Goal: Communication & Community: Ask a question

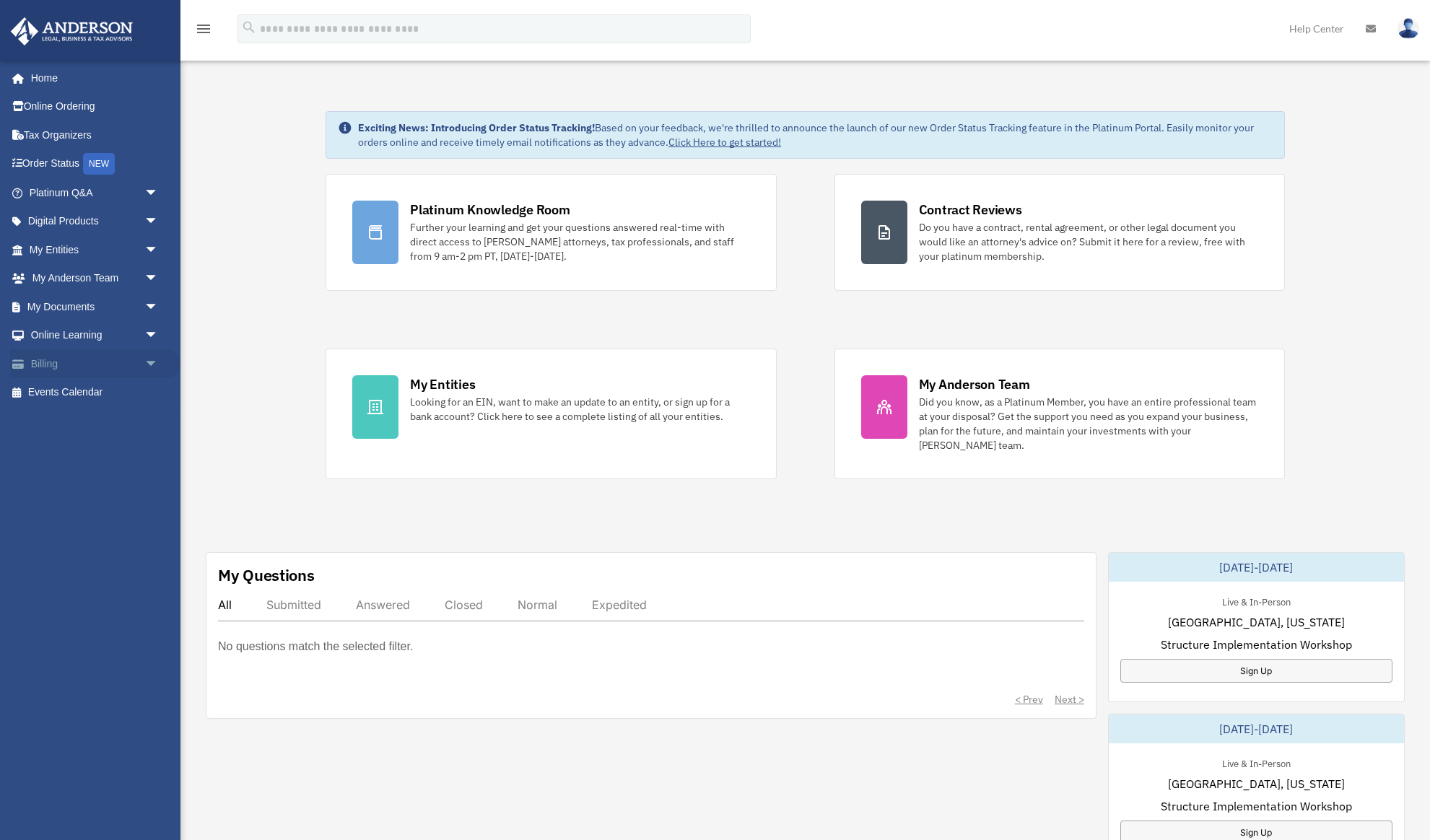
click at [146, 363] on span "arrow_drop_down" at bounding box center [158, 364] width 29 height 29
click at [101, 423] on link "Past Invoices" at bounding box center [100, 421] width 160 height 29
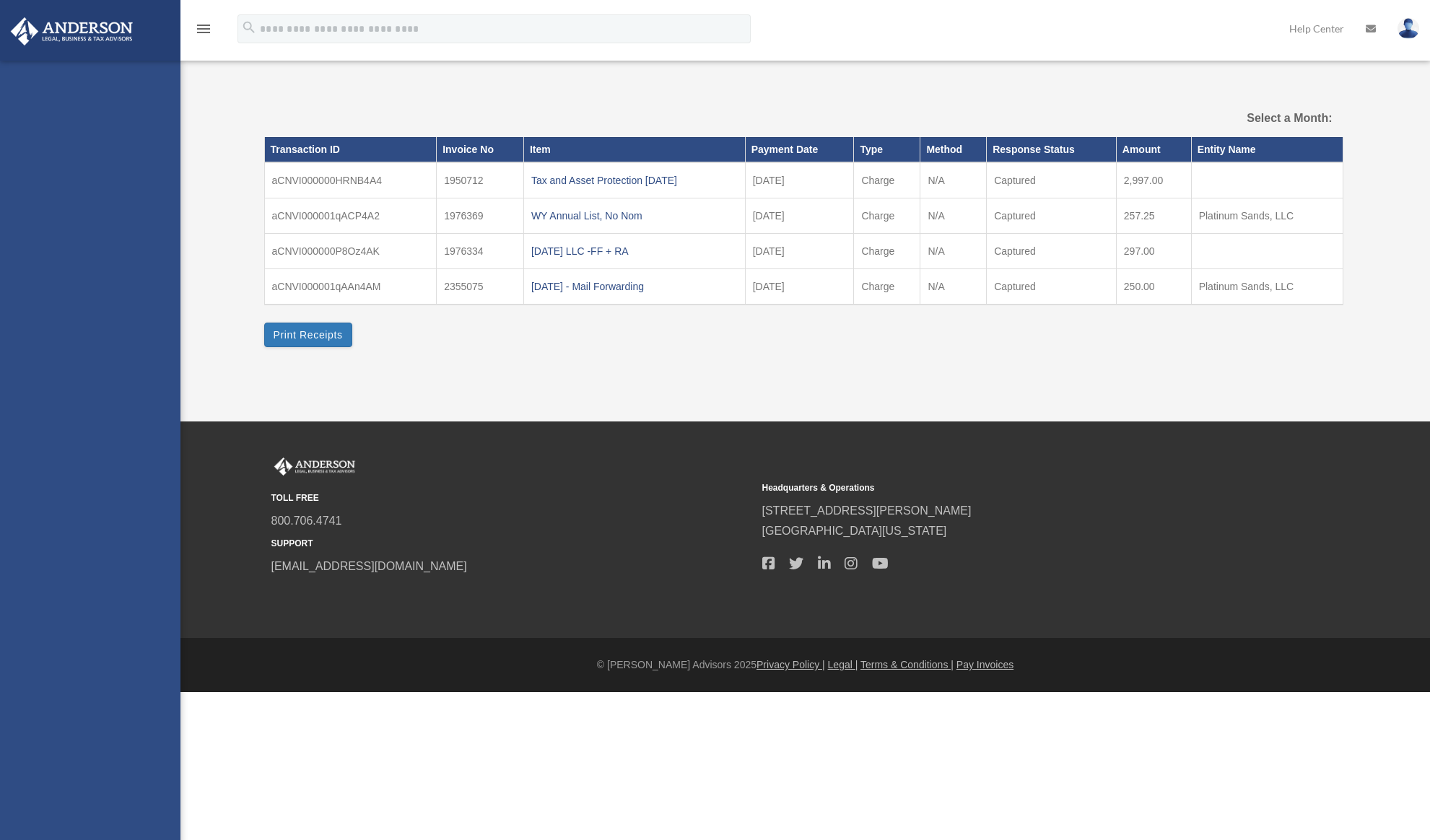
select select
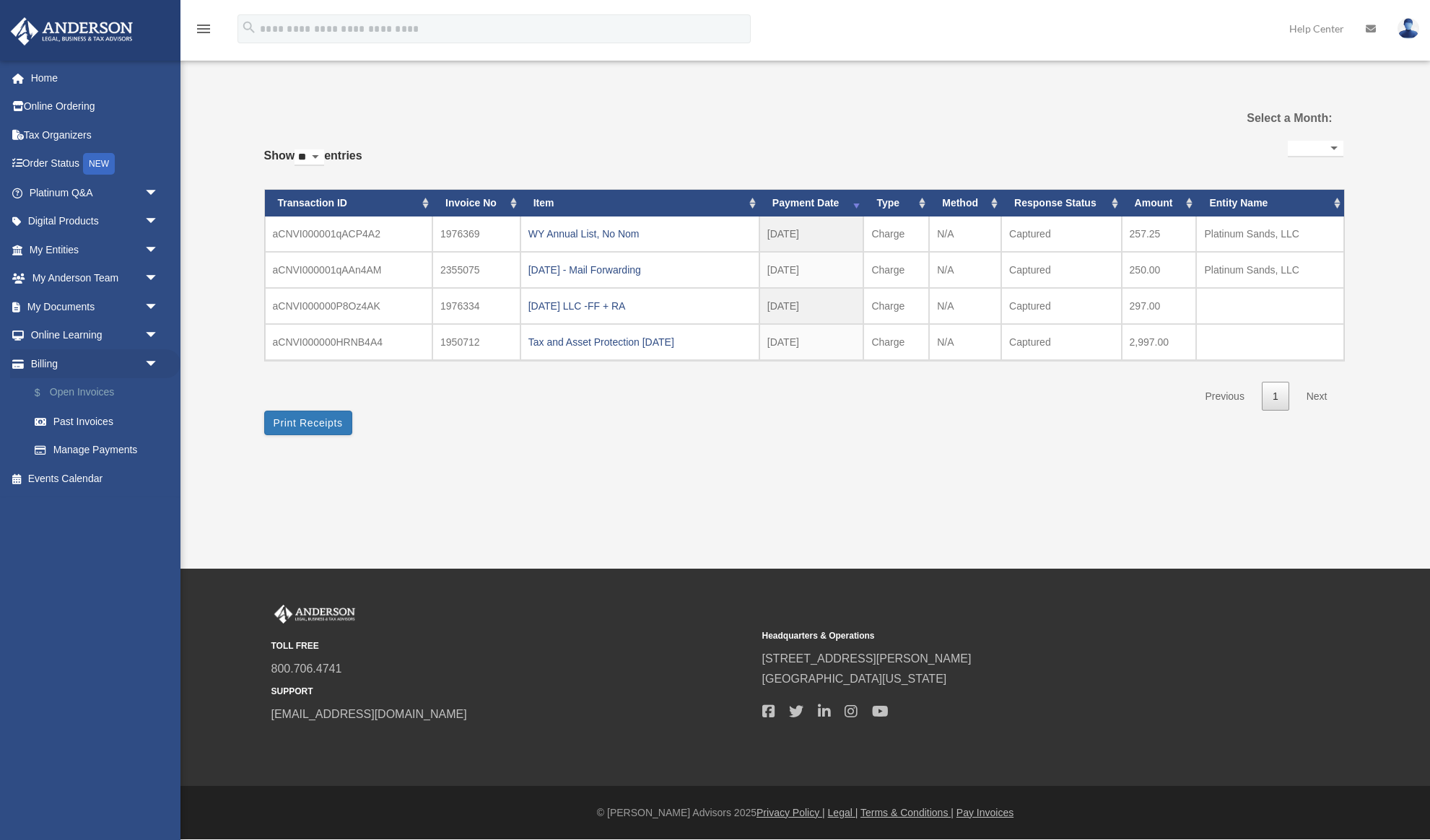
click at [94, 389] on link "$ Open Invoices" at bounding box center [100, 393] width 160 height 29
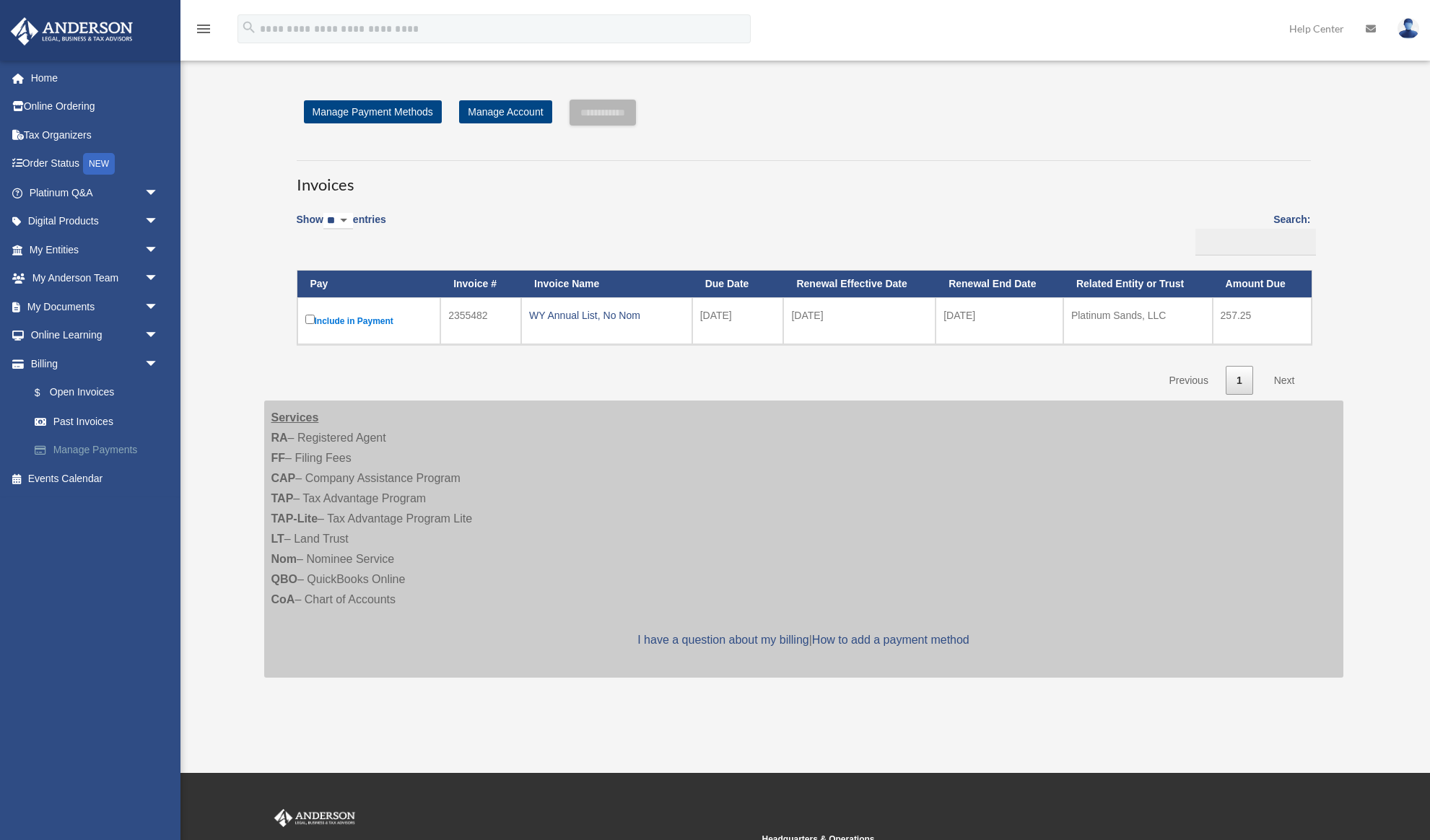
click at [111, 447] on link "Manage Payments" at bounding box center [100, 450] width 160 height 29
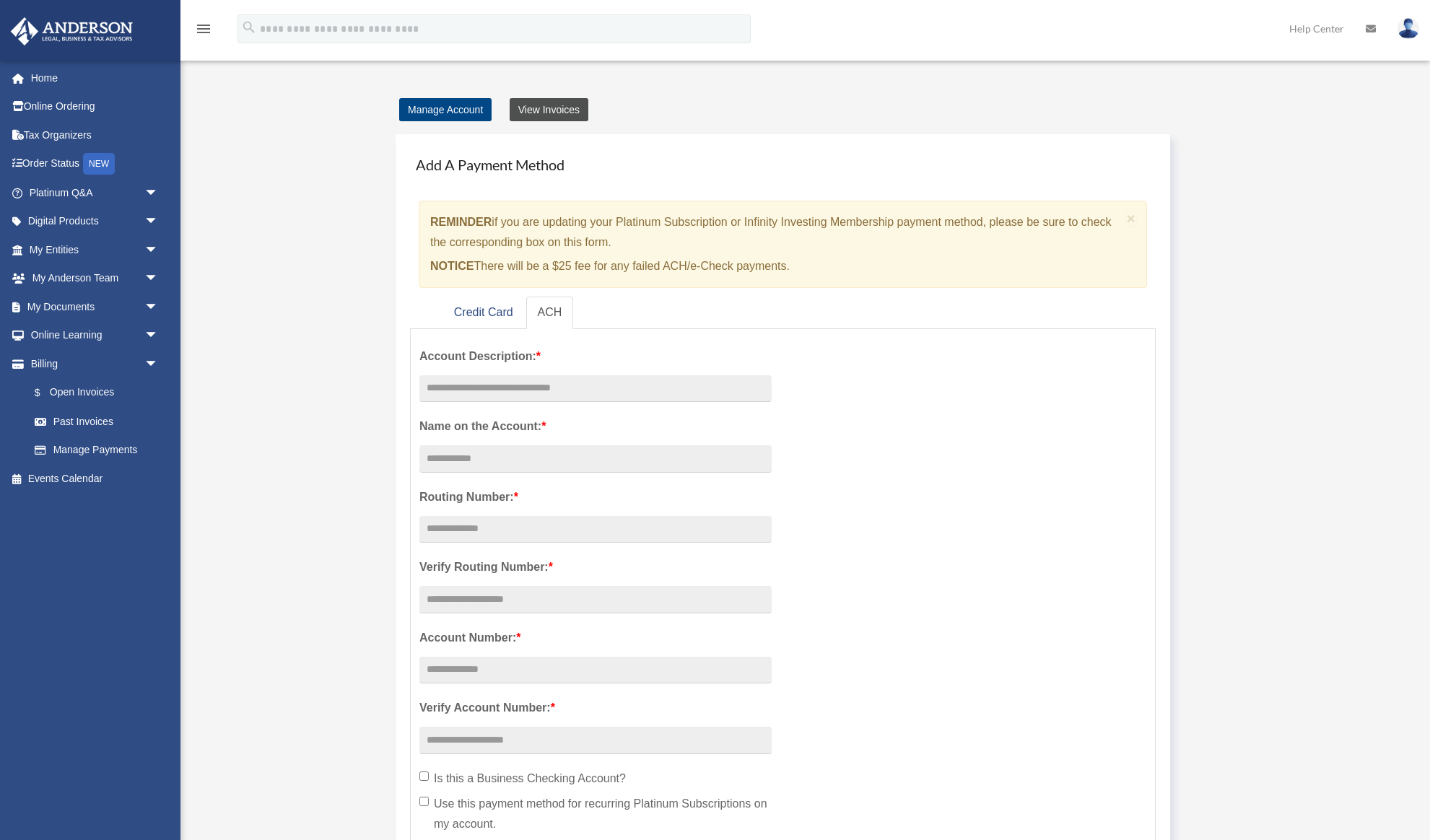
click at [554, 110] on link "View Invoices" at bounding box center [549, 110] width 79 height 23
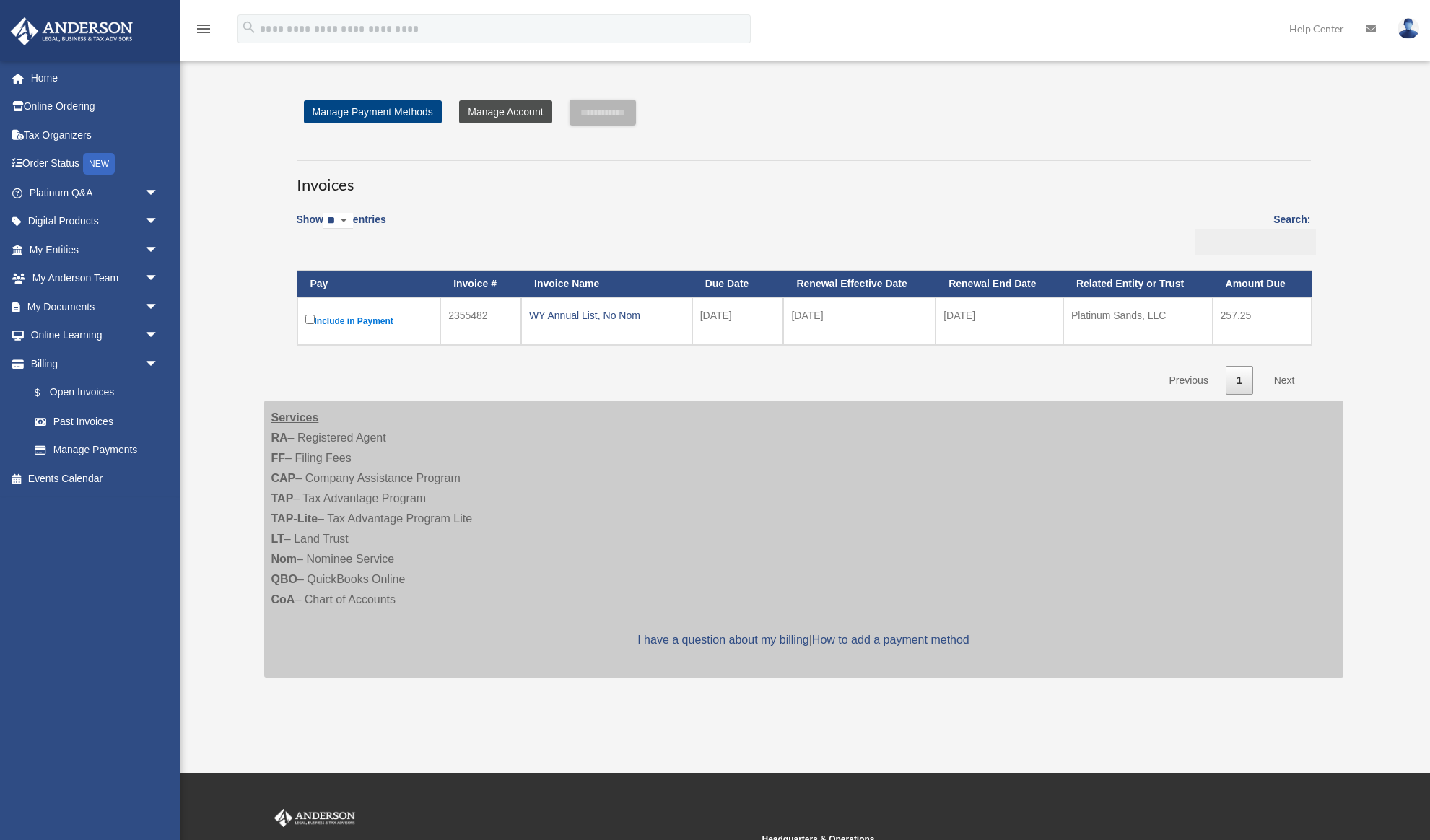
click at [485, 108] on link "Manage Account" at bounding box center [505, 112] width 92 height 23
click at [100, 454] on link "Manage Payments" at bounding box center [100, 450] width 160 height 29
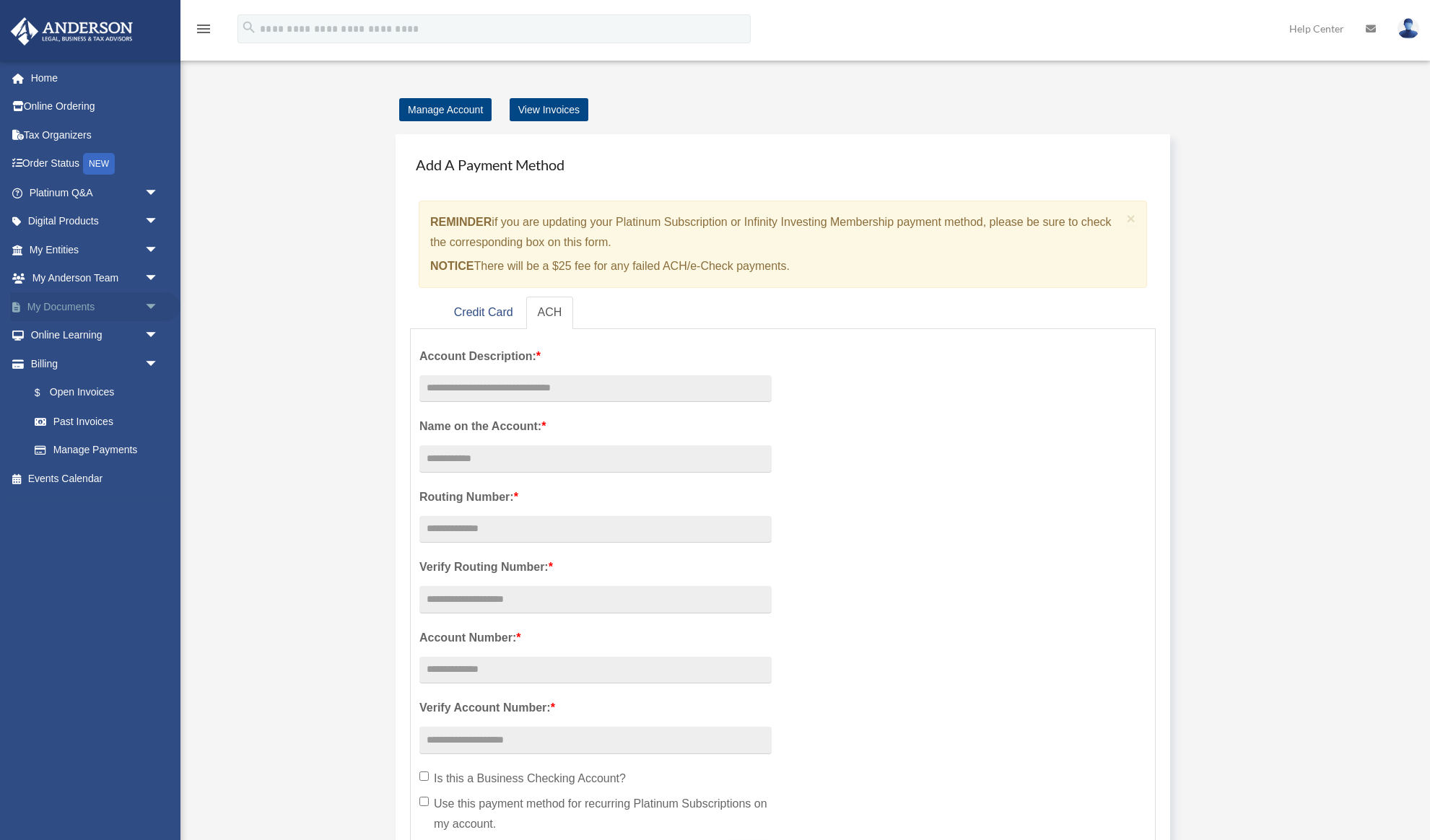
click at [150, 307] on span "arrow_drop_down" at bounding box center [158, 307] width 29 height 29
click at [107, 503] on link "$ Open Invoices" at bounding box center [100, 507] width 160 height 29
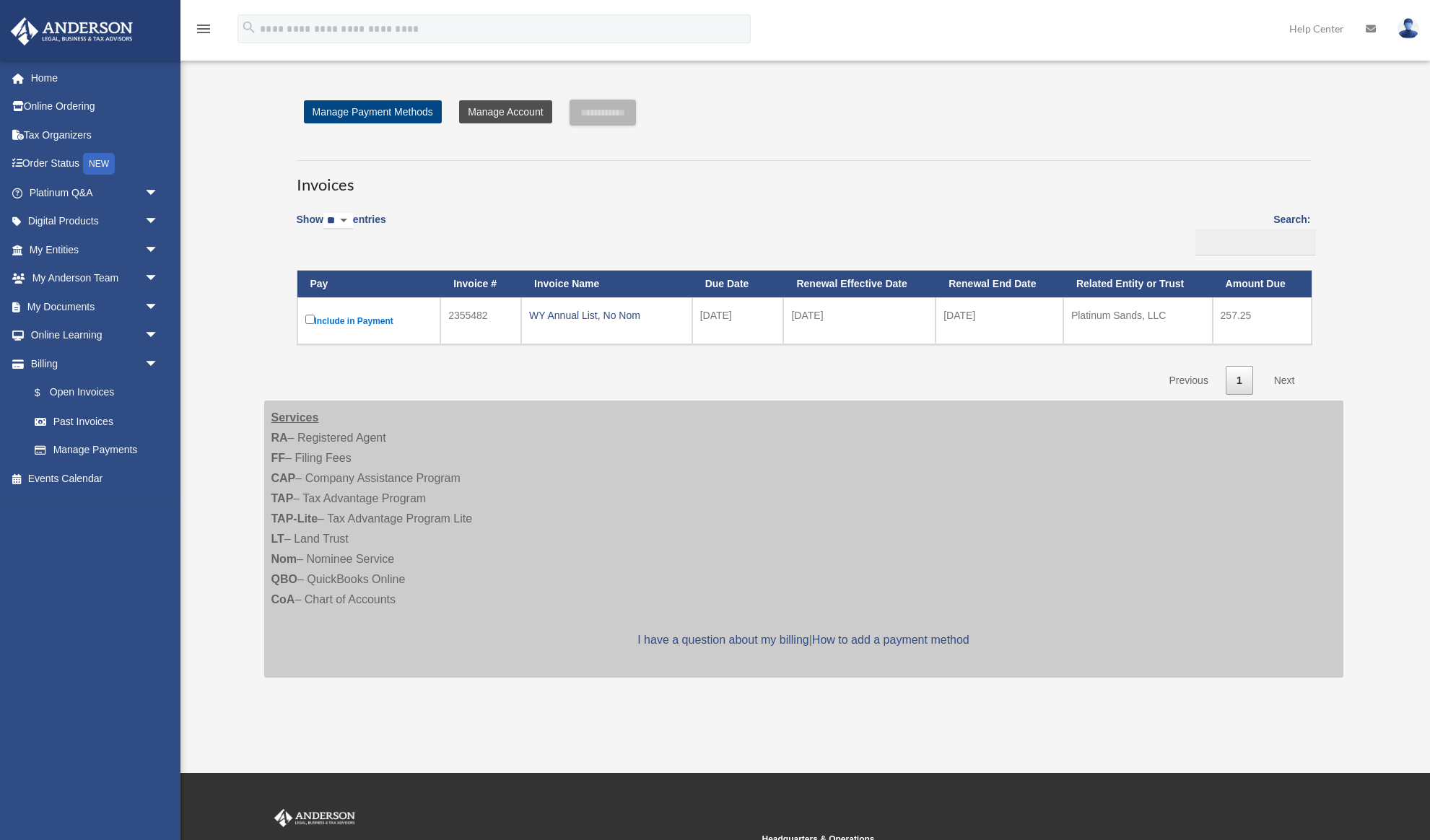
click at [517, 112] on link "Manage Account" at bounding box center [505, 112] width 92 height 23
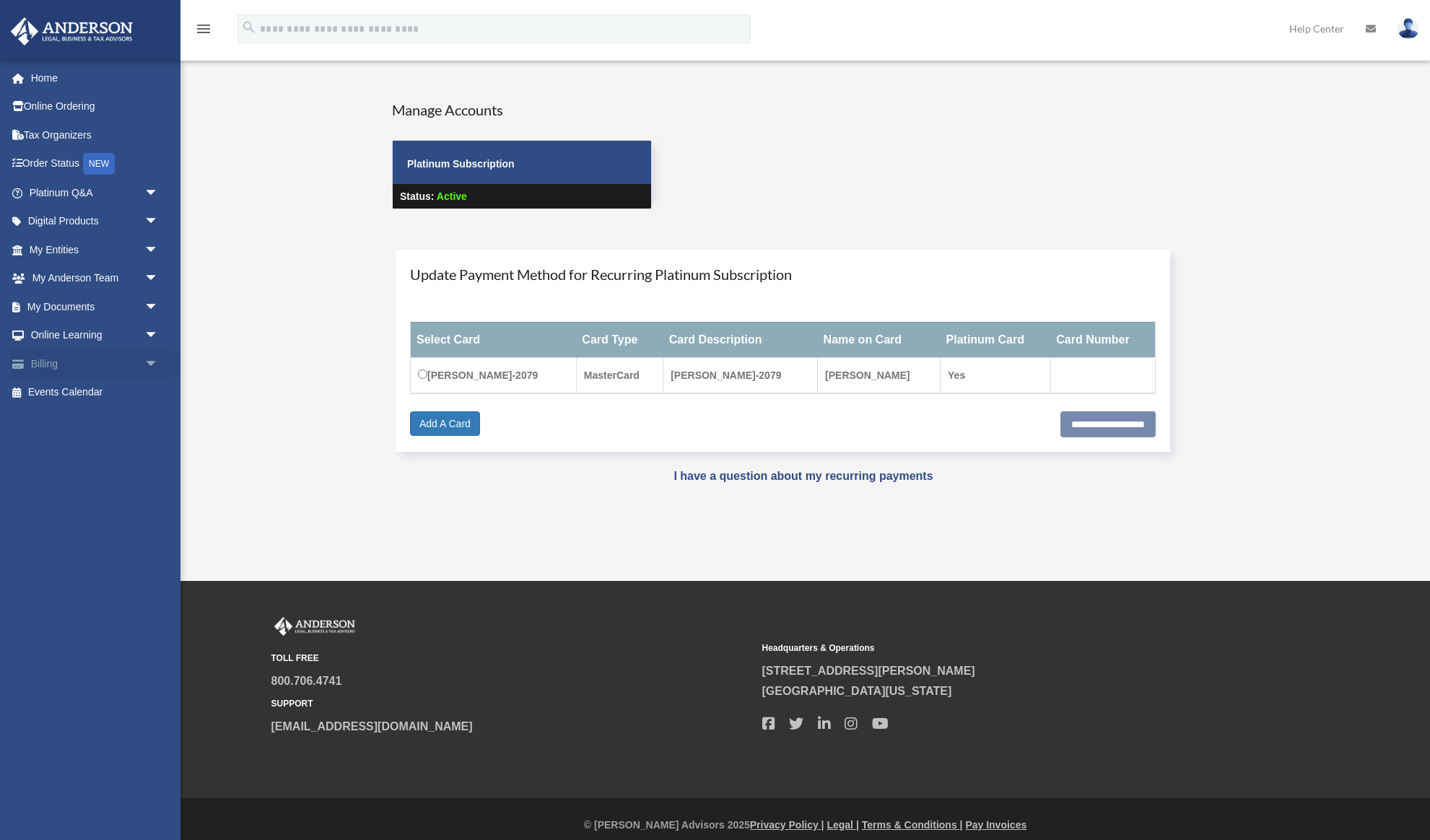
click at [151, 364] on span "arrow_drop_down" at bounding box center [158, 364] width 29 height 29
click at [146, 303] on span "arrow_drop_down" at bounding box center [158, 307] width 29 height 29
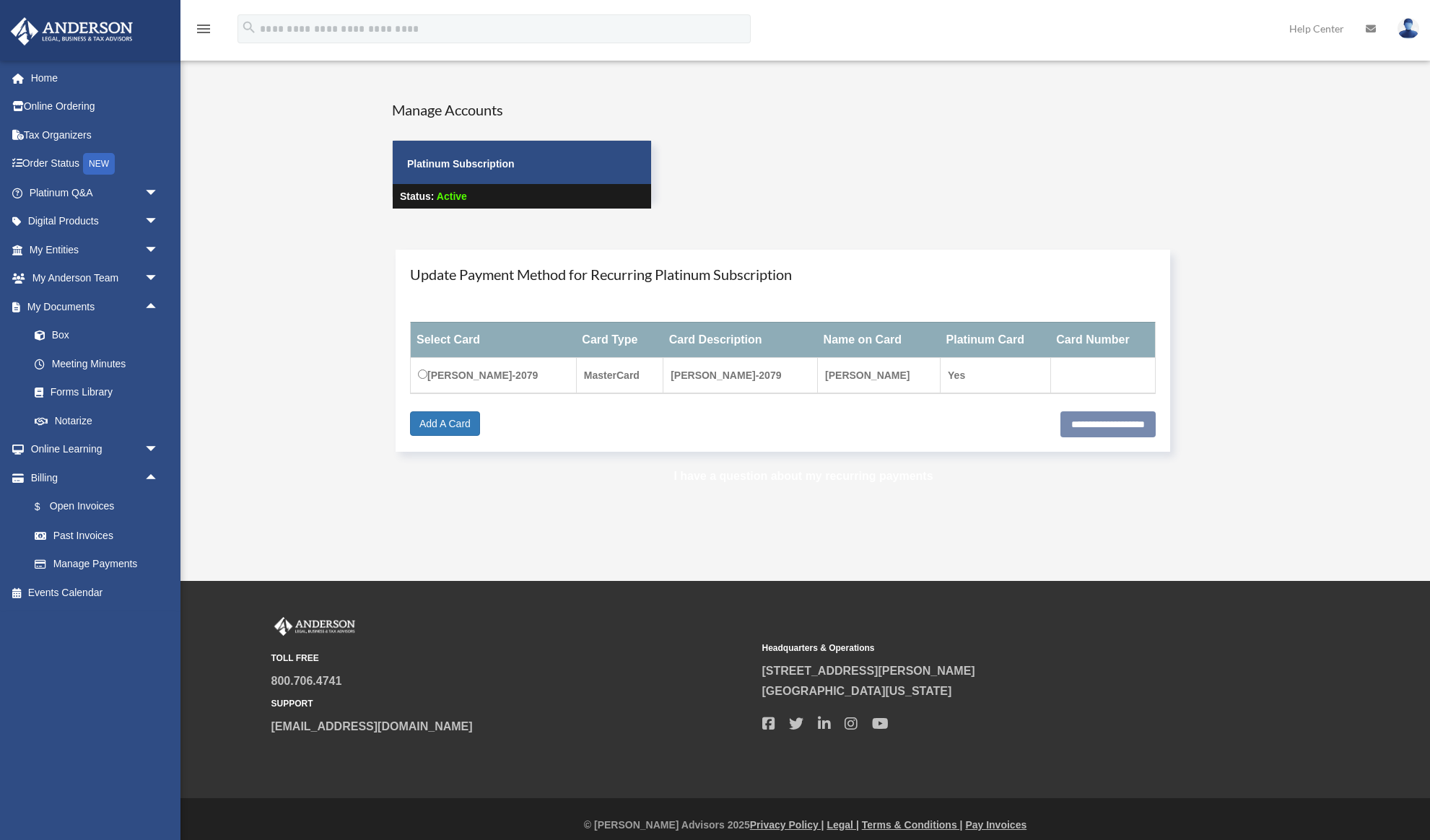
click at [804, 473] on link "I have a question about my recurring payments" at bounding box center [803, 476] width 259 height 12
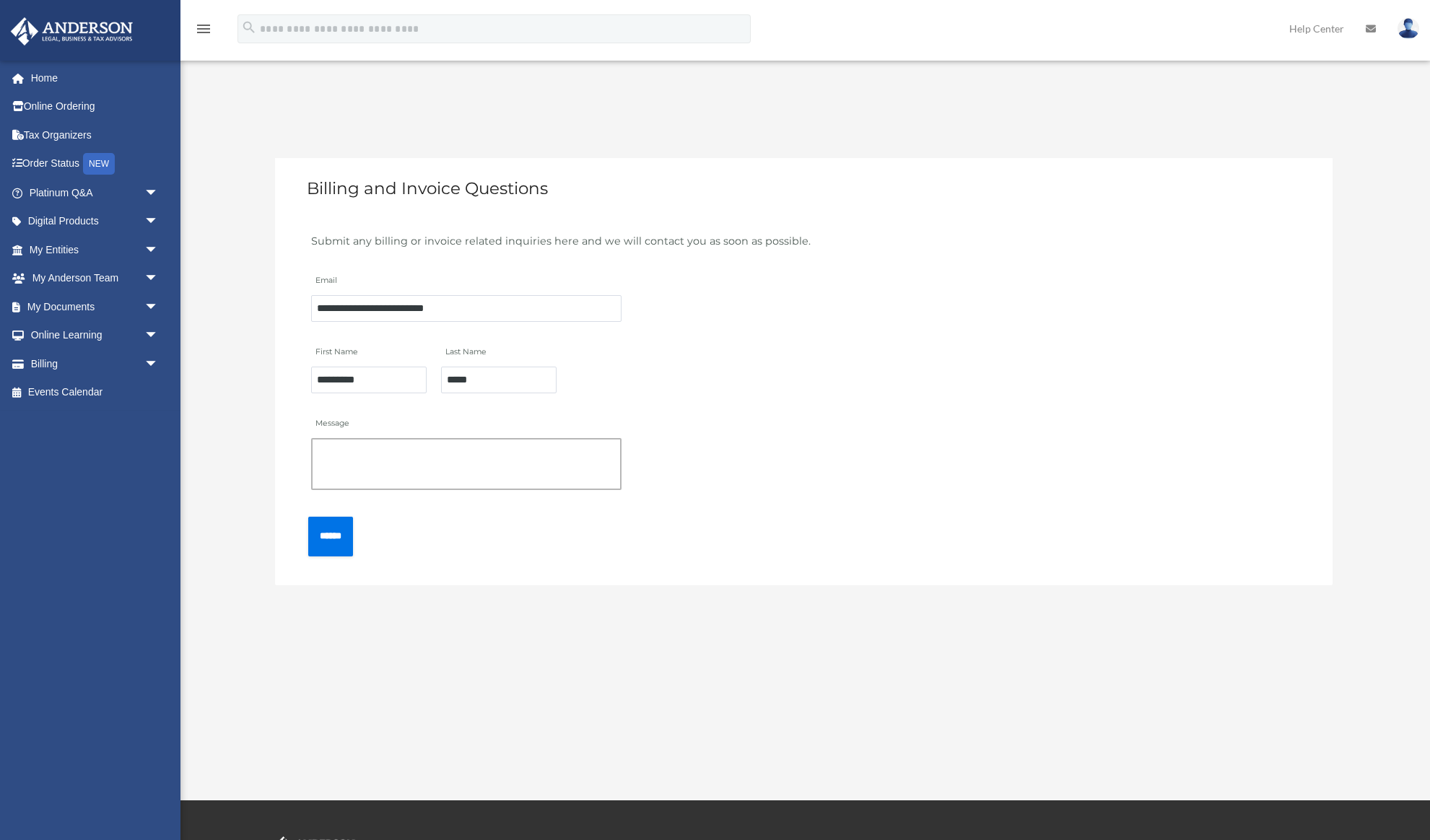
click at [332, 454] on textarea "Message" at bounding box center [466, 464] width 310 height 52
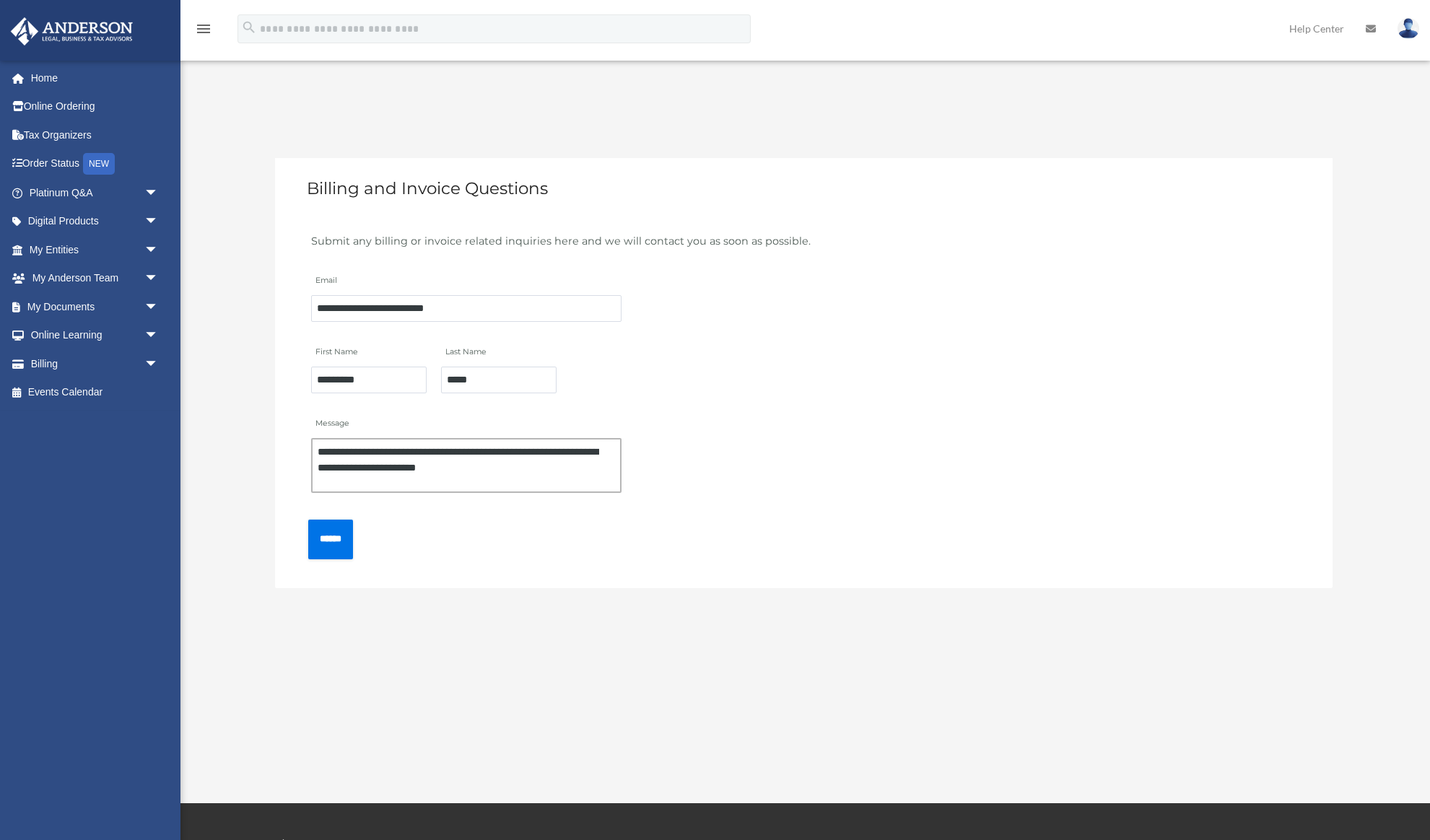
click at [467, 471] on textarea "**********" at bounding box center [466, 465] width 310 height 55
click at [550, 468] on textarea "**********" at bounding box center [466, 465] width 310 height 55
click at [476, 483] on textarea "**********" at bounding box center [466, 465] width 310 height 55
type textarea "**********"
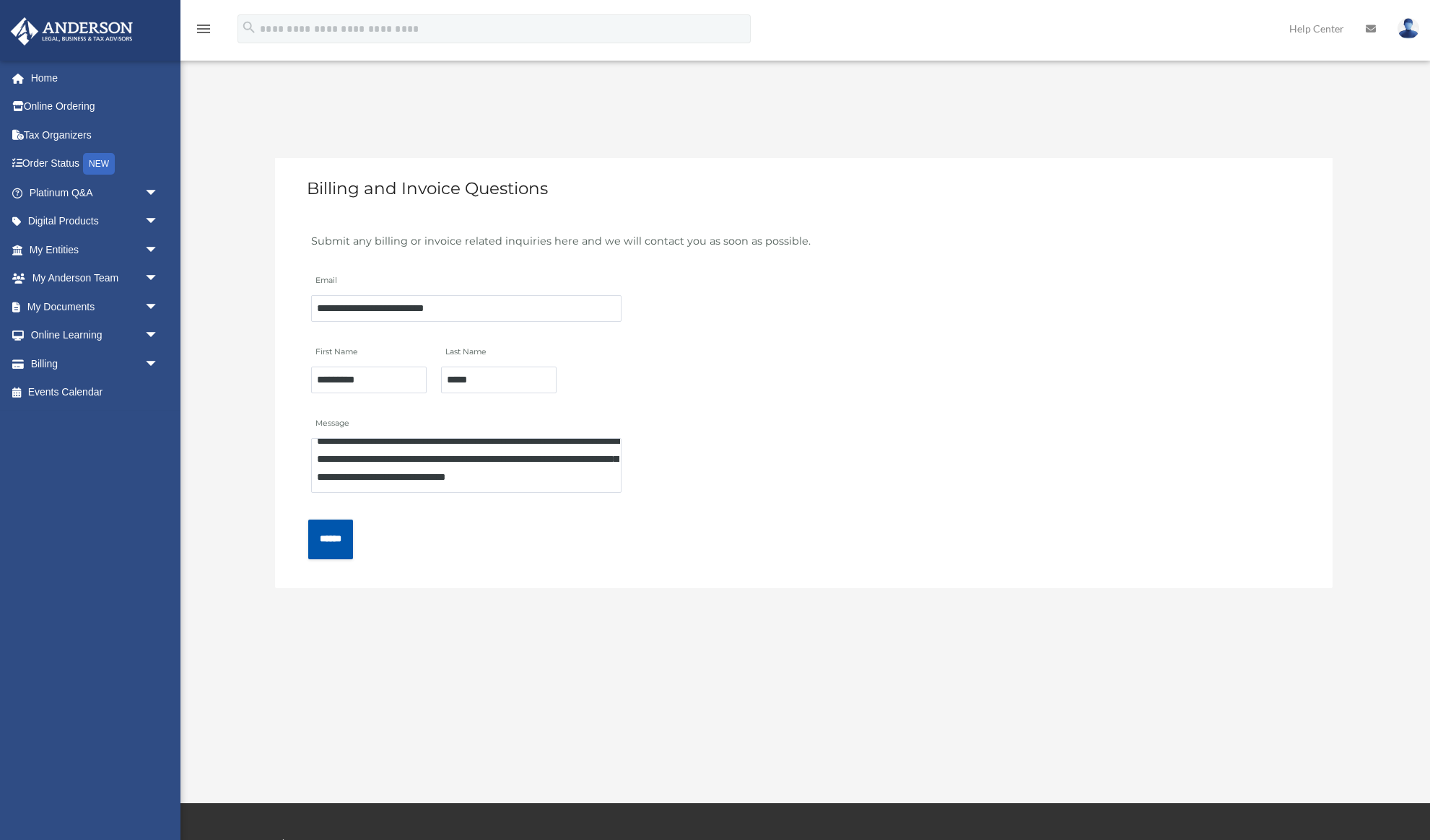
click at [353, 530] on input "******" at bounding box center [331, 539] width 45 height 39
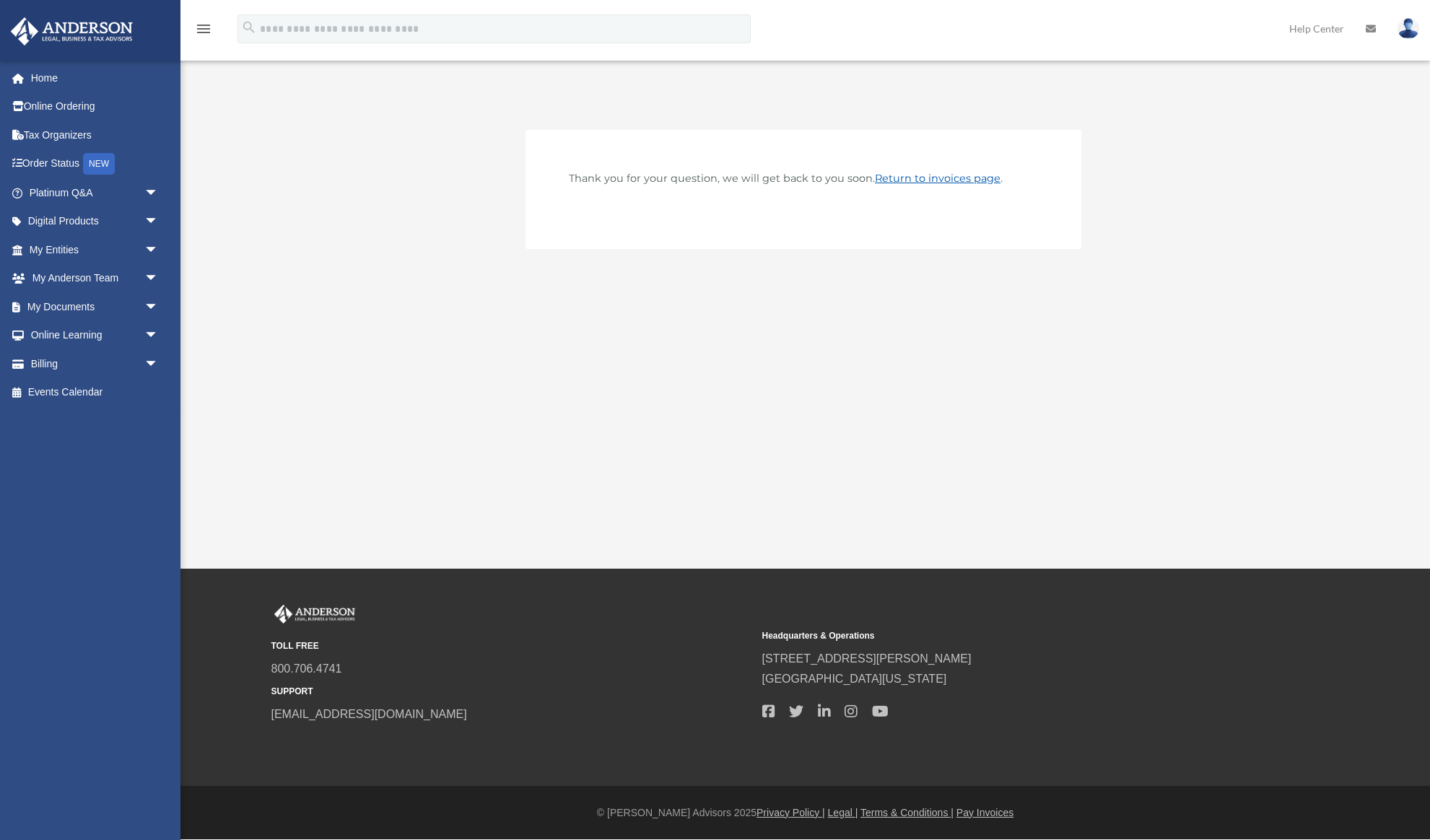
click at [940, 180] on link "Return to invoices page" at bounding box center [938, 178] width 125 height 13
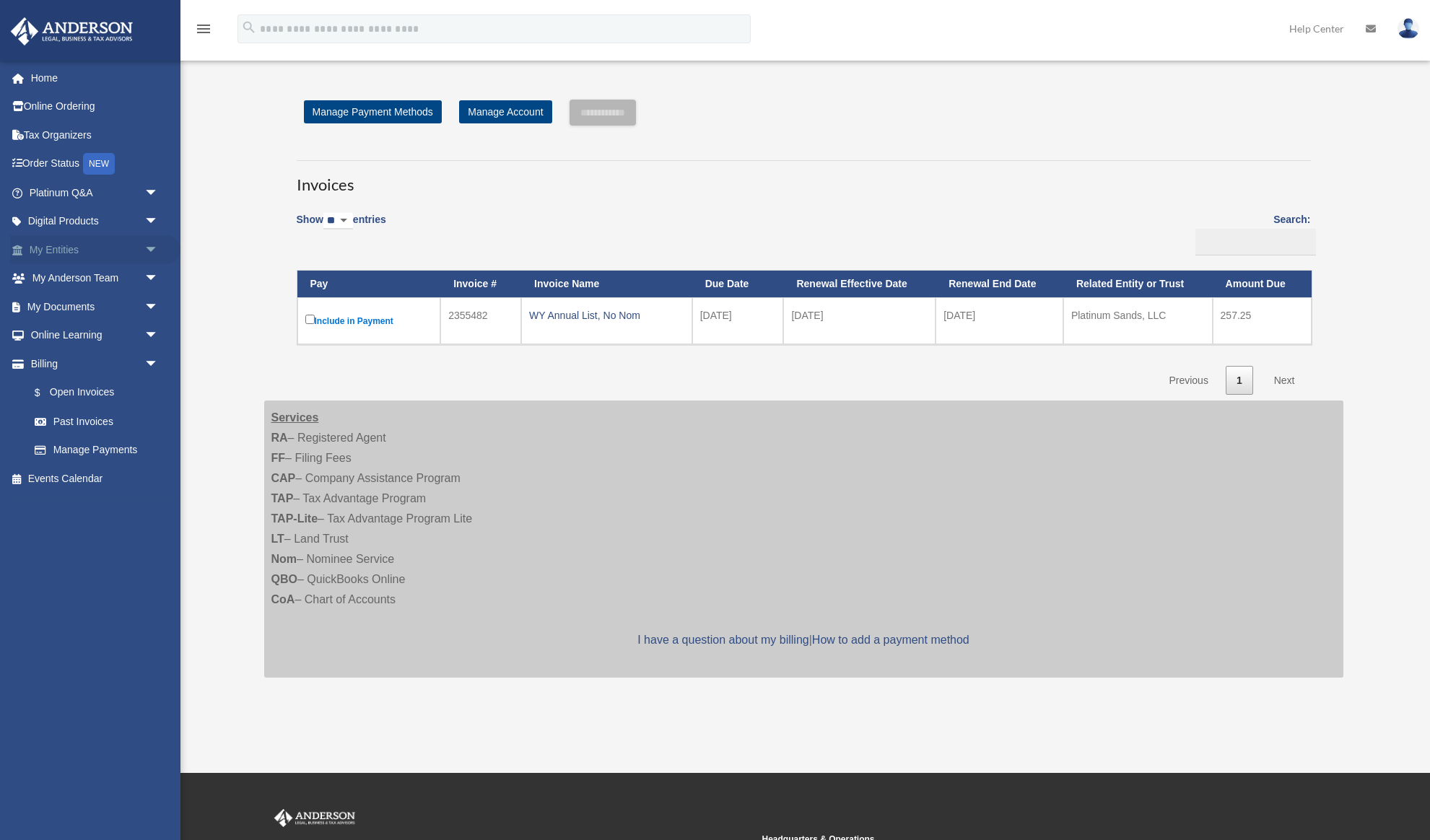
scroll to position [3, 0]
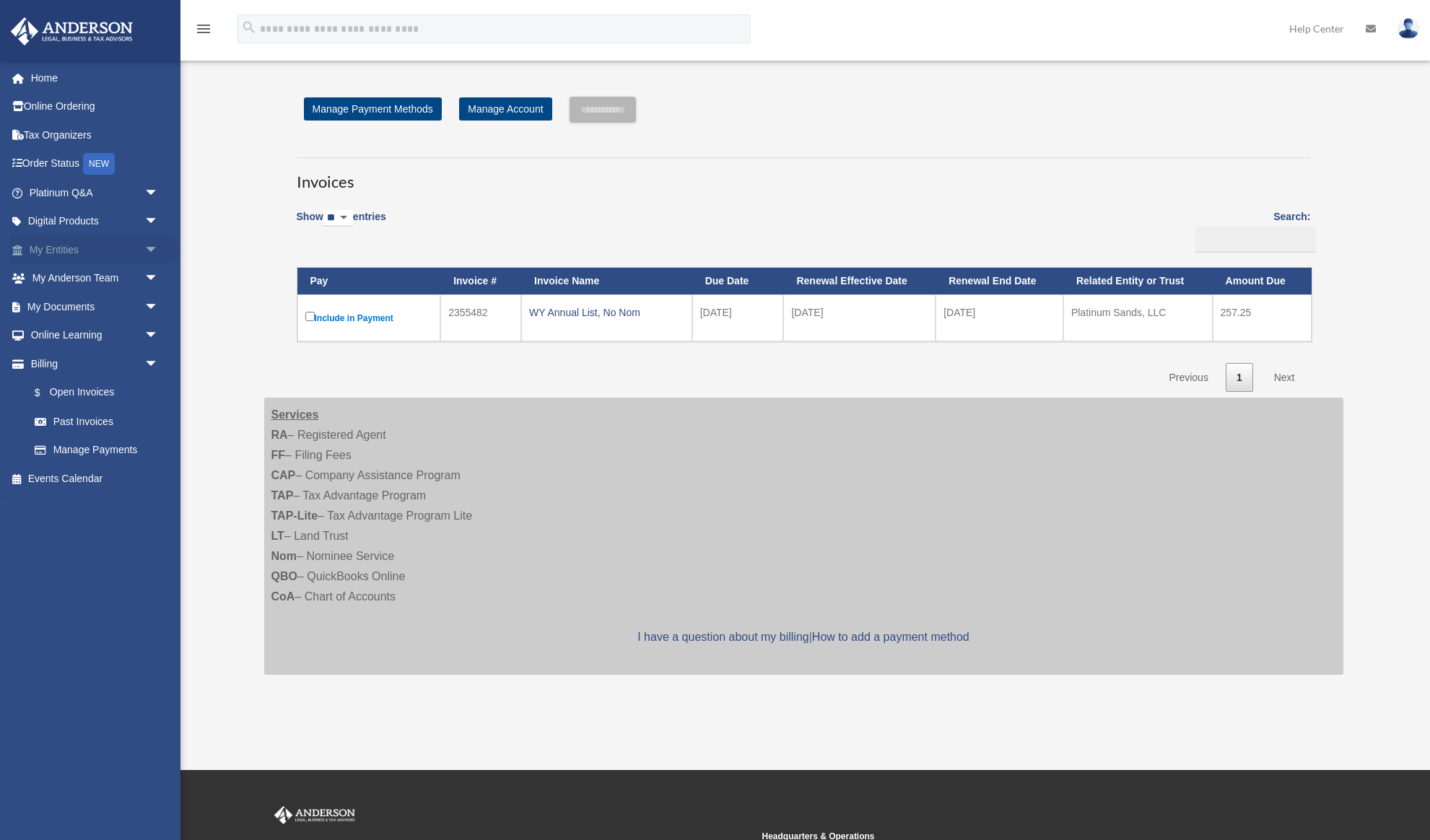
click at [89, 246] on link "My Entities arrow_drop_down" at bounding box center [95, 249] width 170 height 29
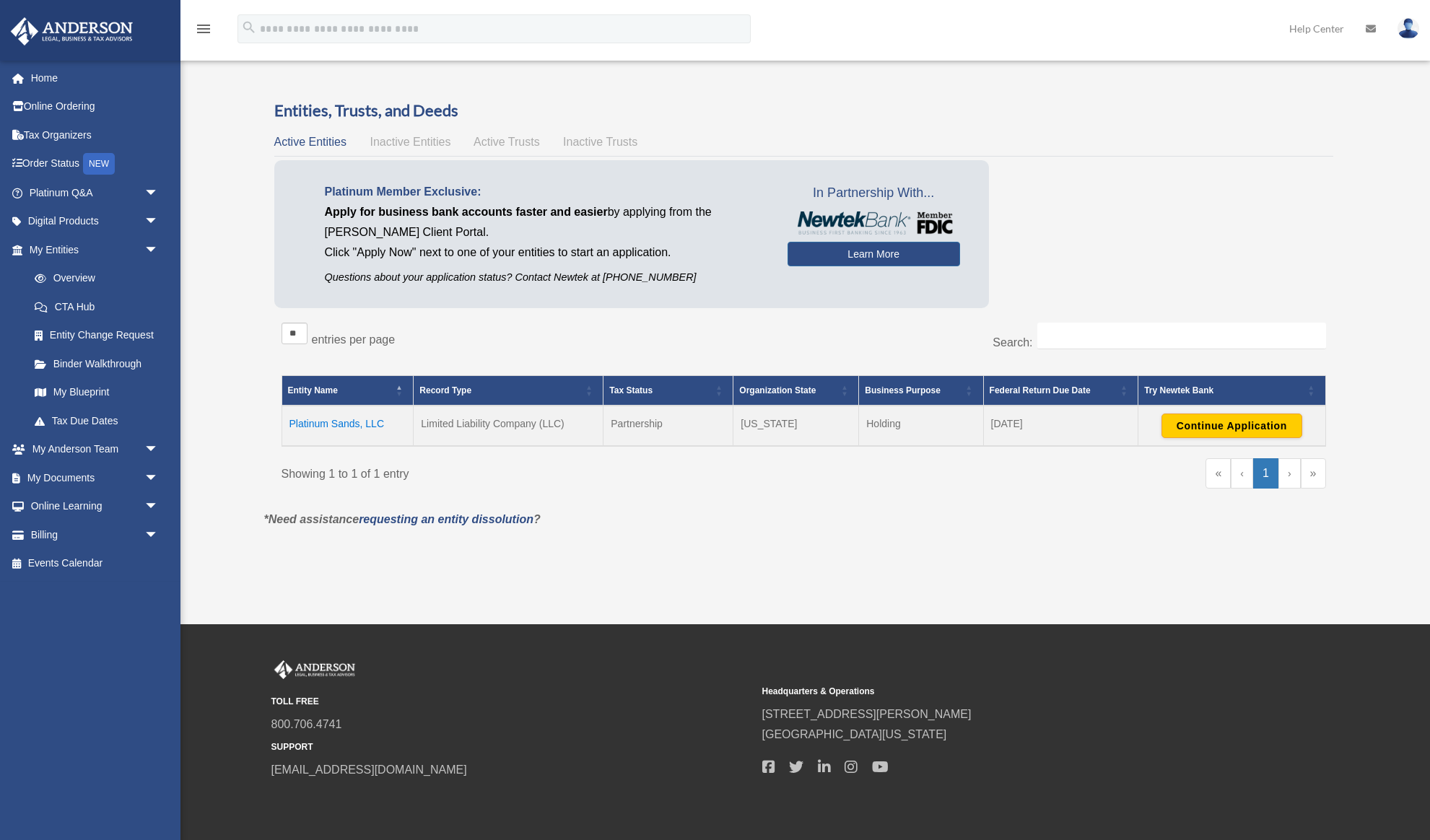
click at [334, 423] on td "Platinum Sands, LLC" at bounding box center [348, 426] width 132 height 40
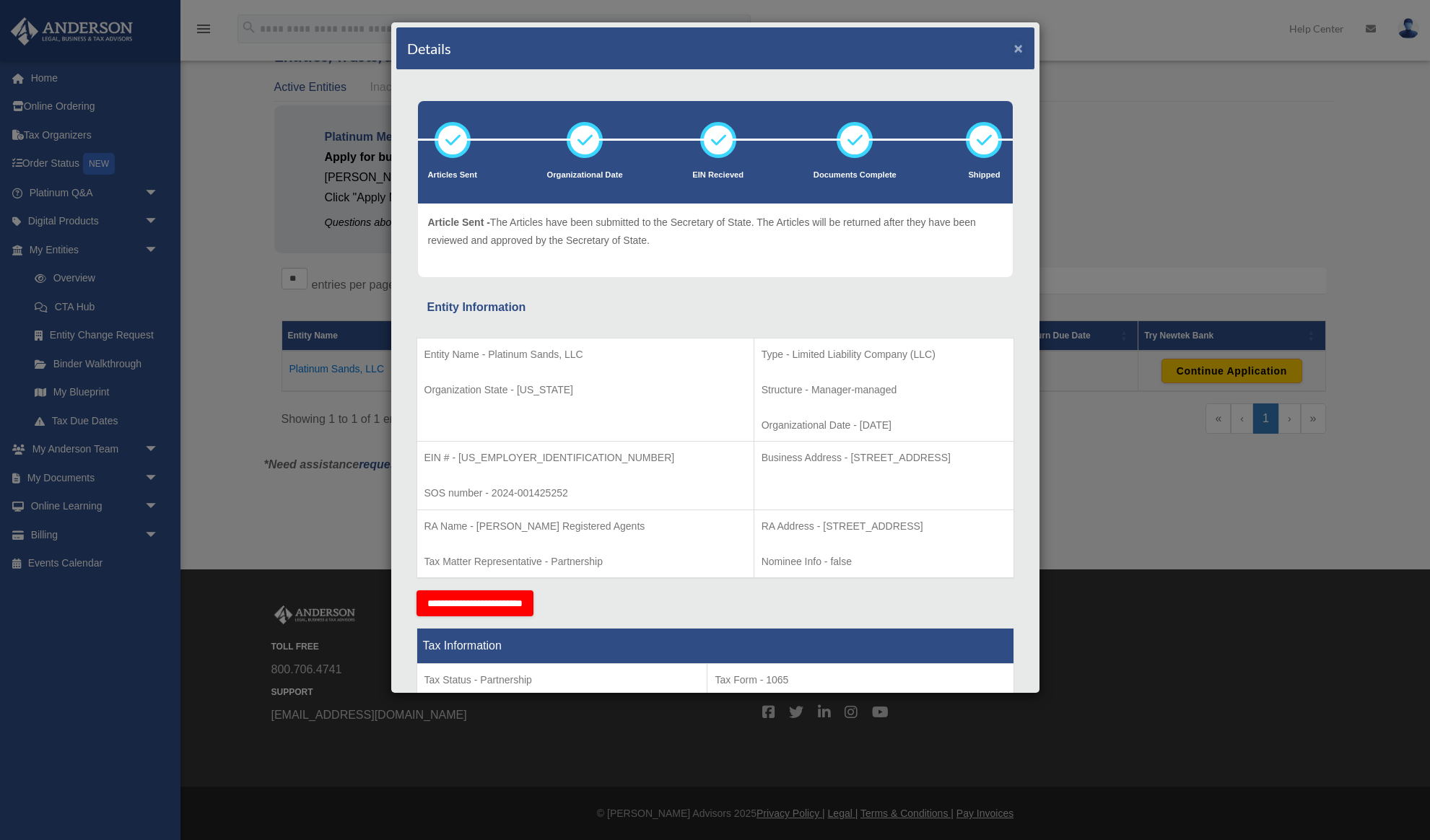
click at [1018, 48] on button "×" at bounding box center [1019, 48] width 9 height 15
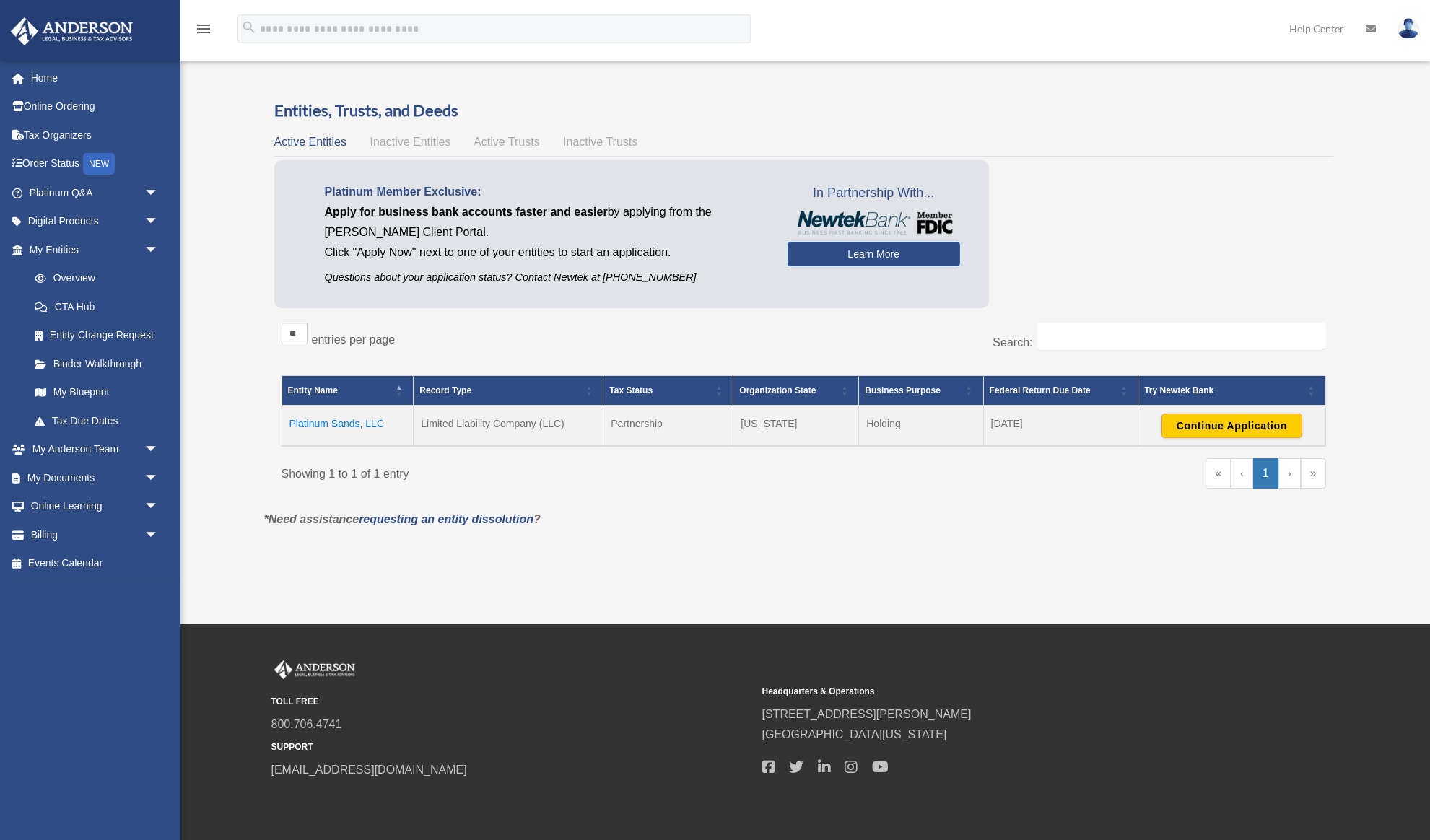
click at [411, 141] on span "Inactive Entities" at bounding box center [410, 142] width 81 height 12
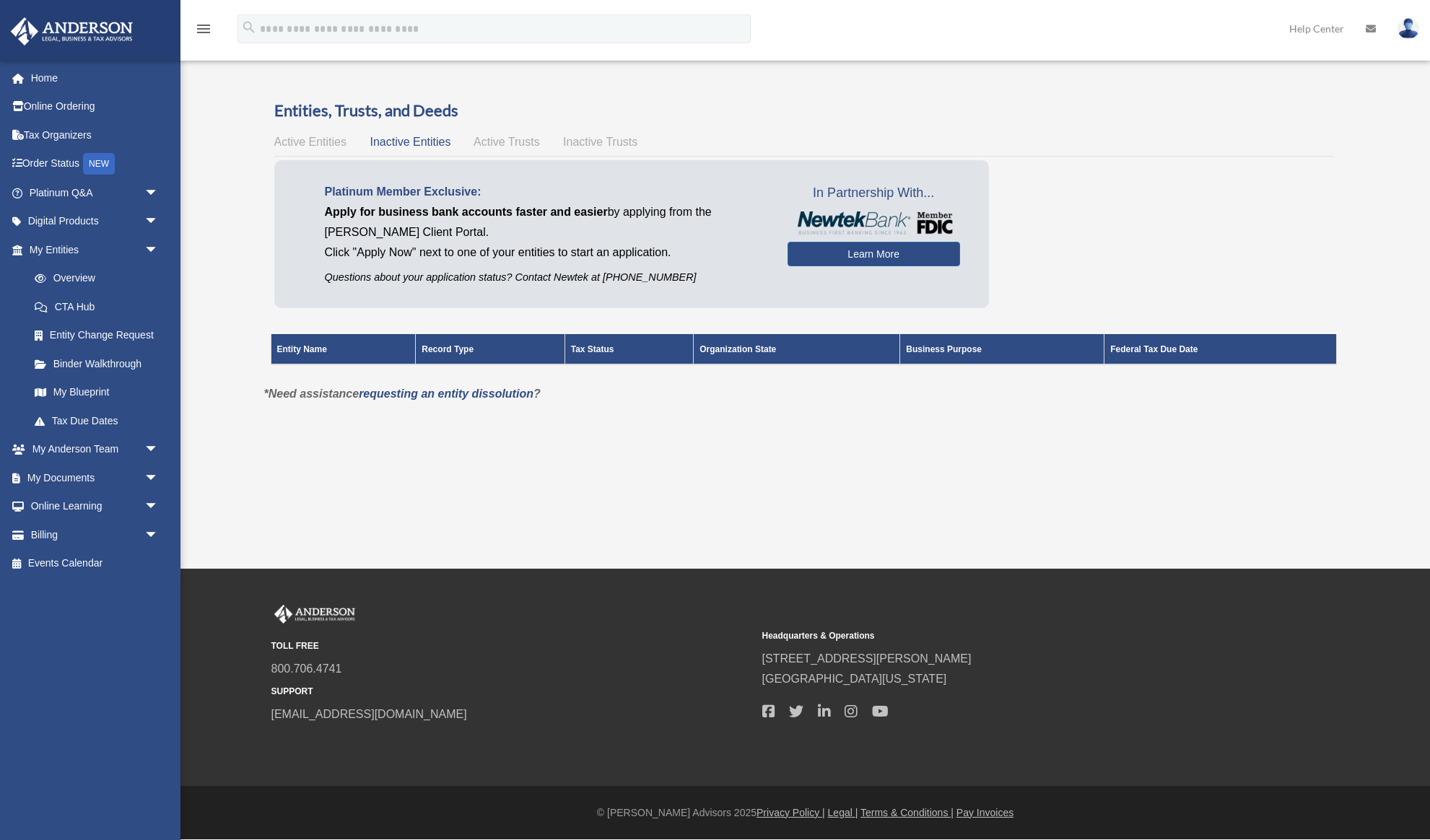
click at [507, 139] on span "Active Trusts" at bounding box center [507, 142] width 67 height 12
click at [325, 137] on span "Active Entities" at bounding box center [310, 142] width 72 height 12
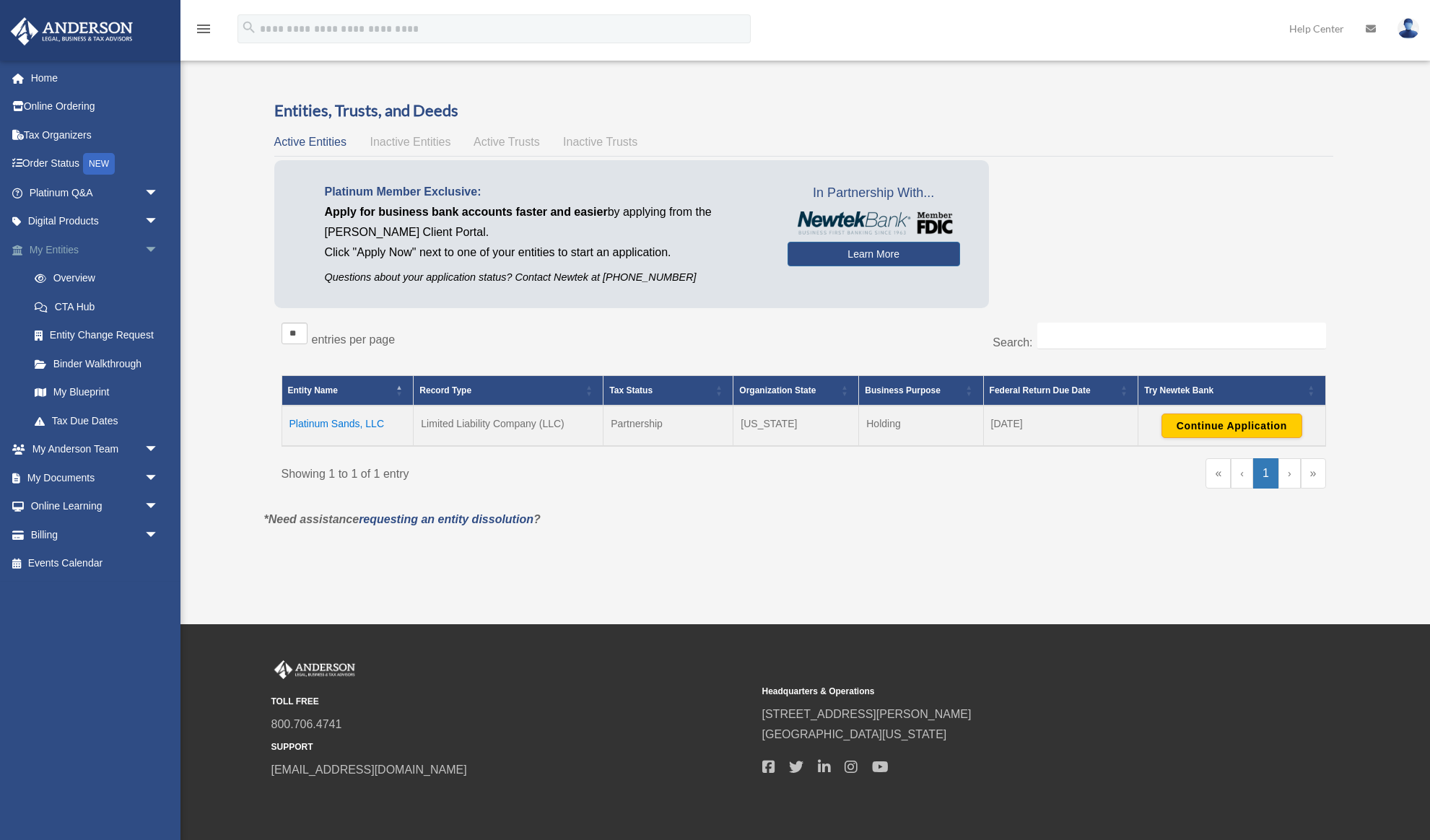
click at [146, 249] on span "arrow_drop_down" at bounding box center [158, 250] width 29 height 29
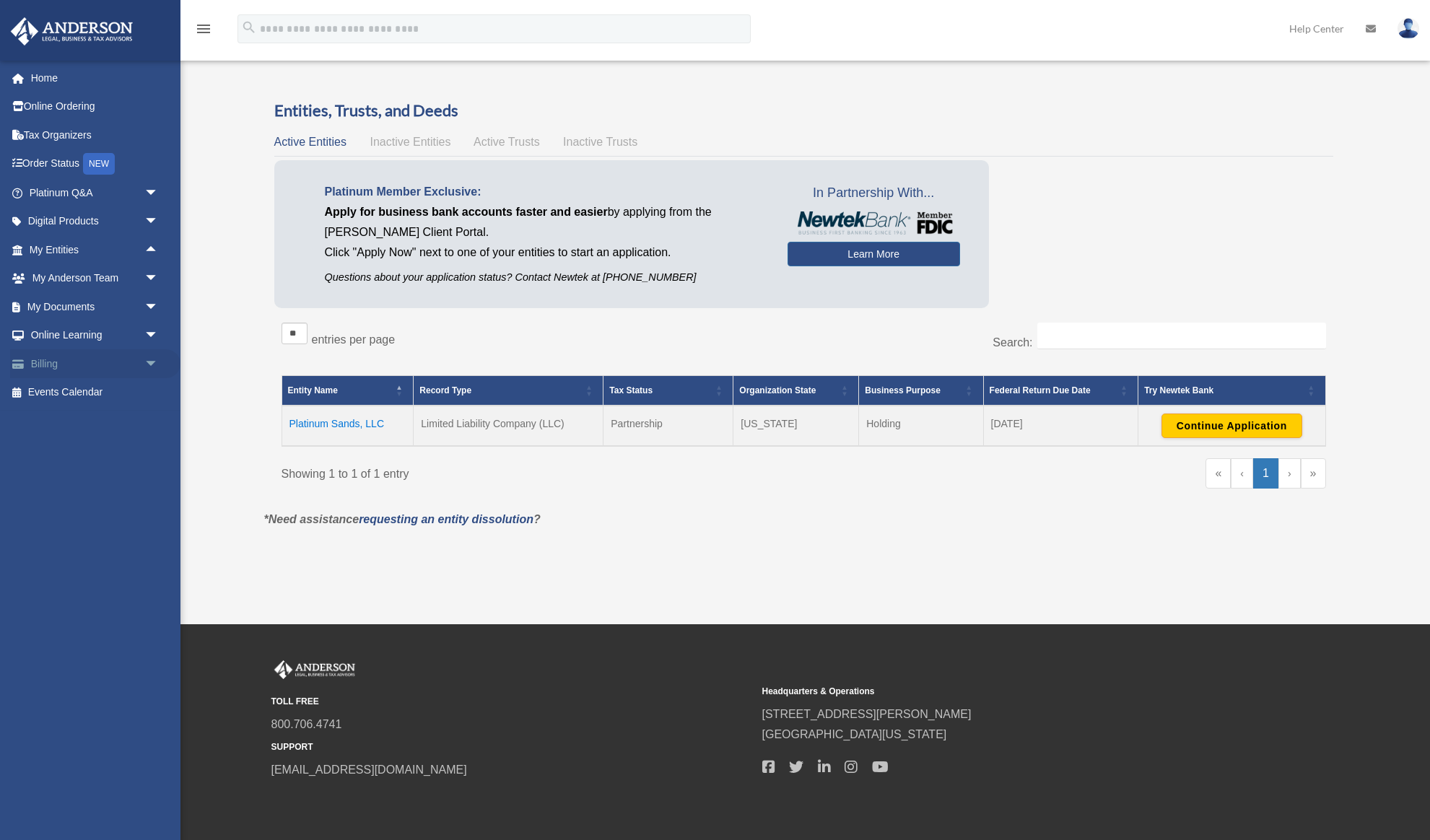
click at [152, 363] on span "arrow_drop_down" at bounding box center [158, 364] width 29 height 29
click at [91, 391] on link "$ Open Invoices" at bounding box center [100, 393] width 160 height 29
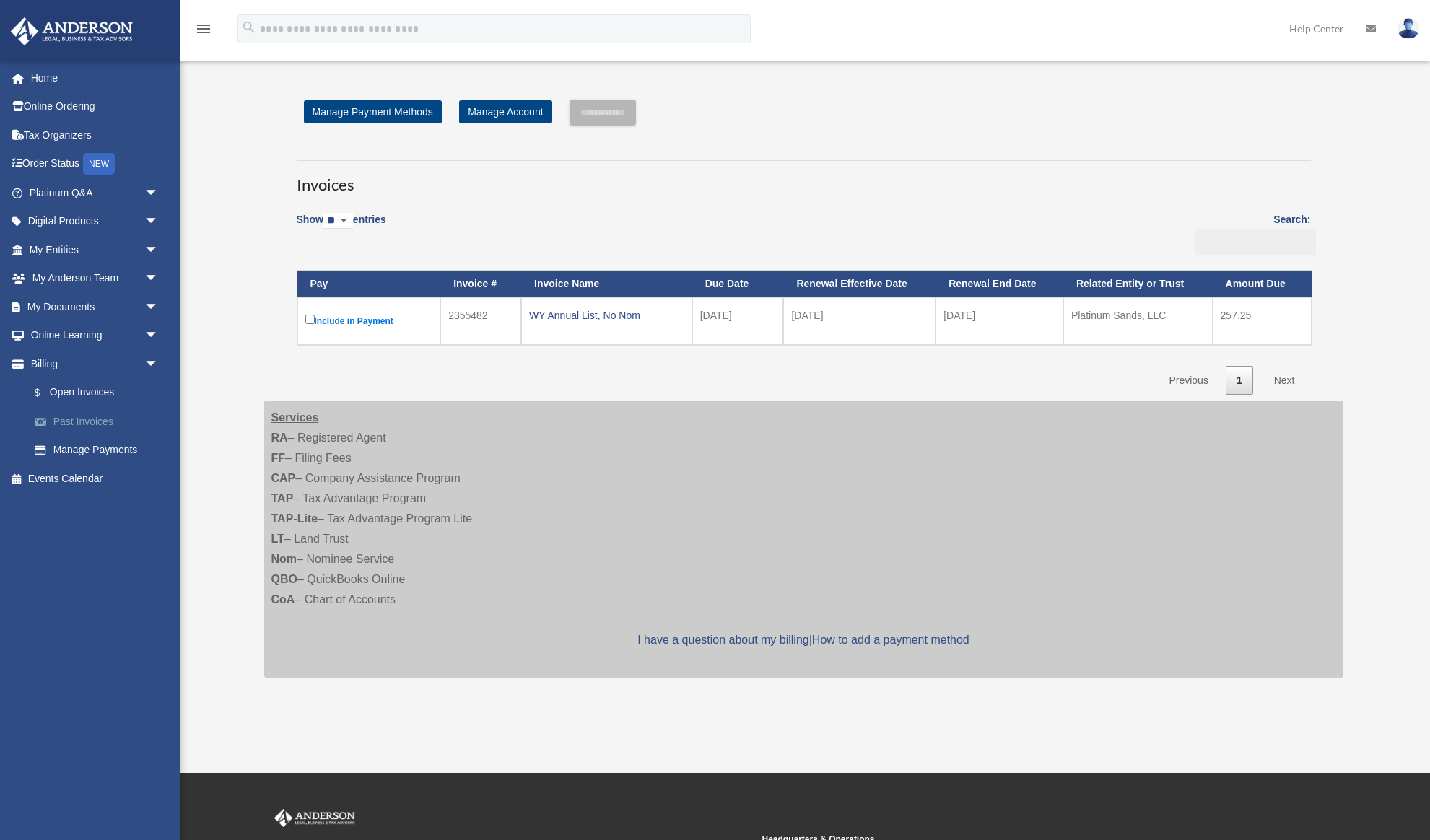
click at [84, 428] on link "Past Invoices" at bounding box center [100, 421] width 160 height 29
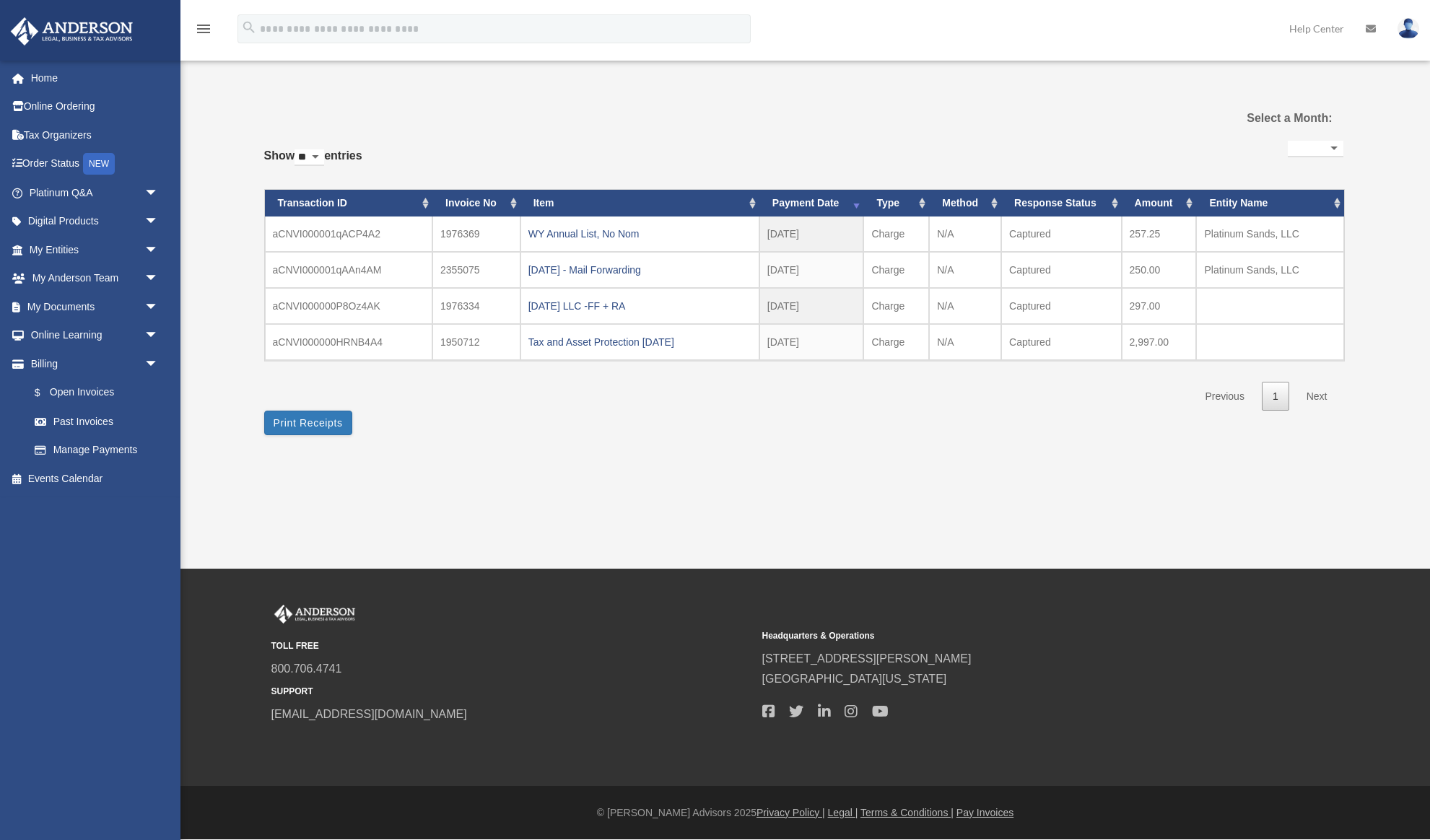
select select
click at [95, 455] on link "Manage Payments" at bounding box center [100, 450] width 160 height 29
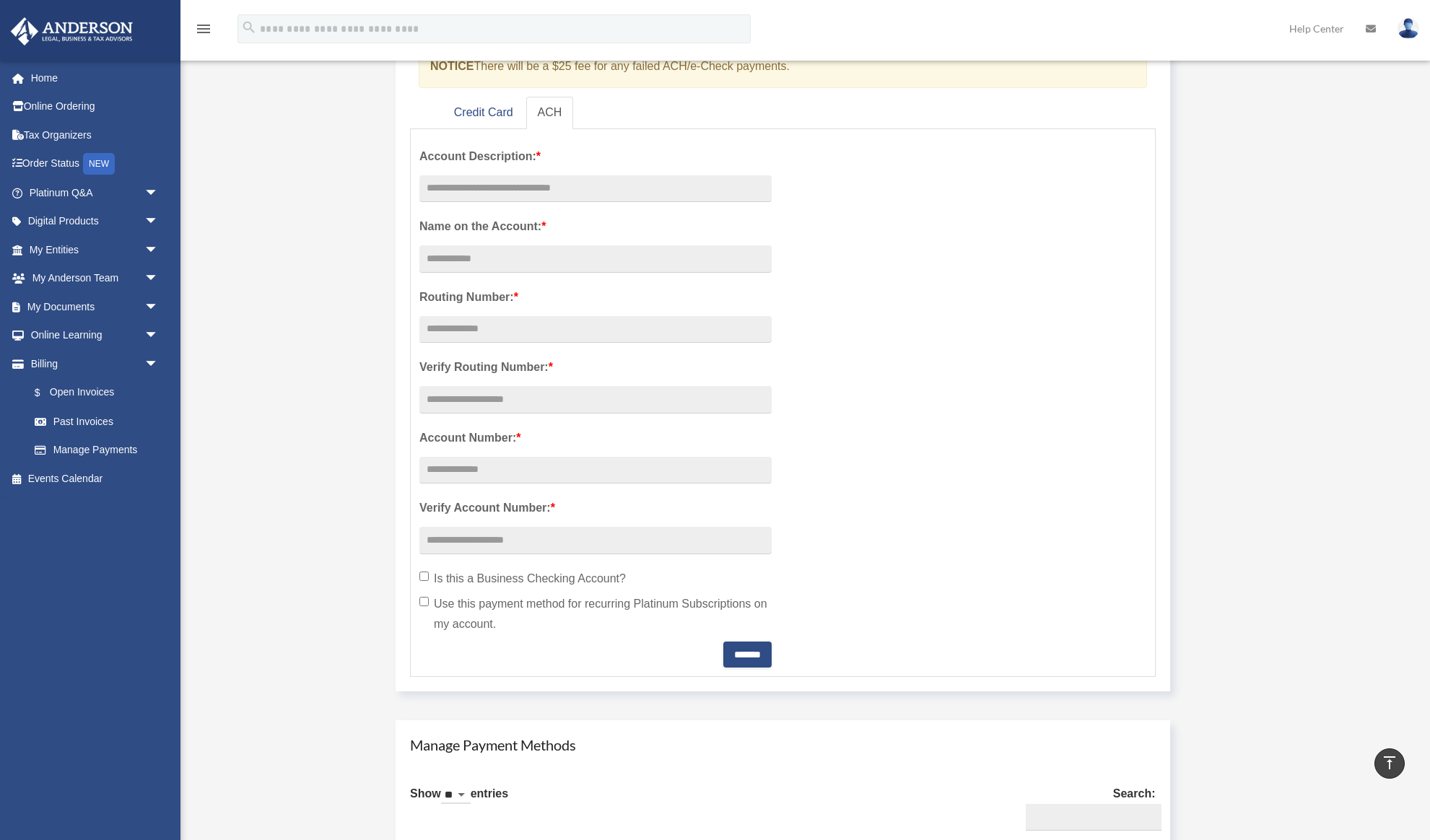
scroll to position [197, 0]
click at [481, 111] on link "Credit Card" at bounding box center [484, 117] width 82 height 33
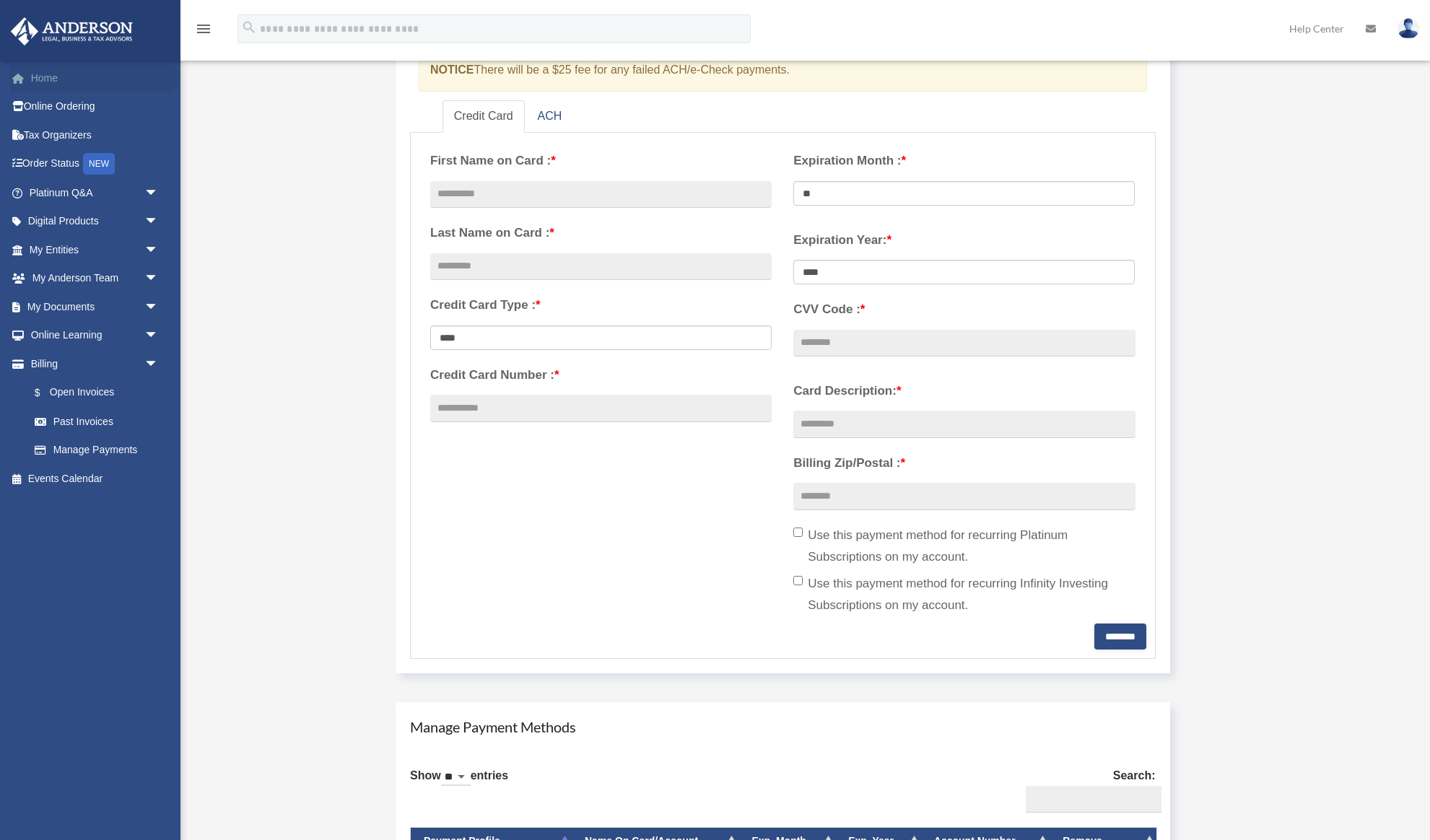
click at [50, 74] on link "Home" at bounding box center [95, 77] width 170 height 29
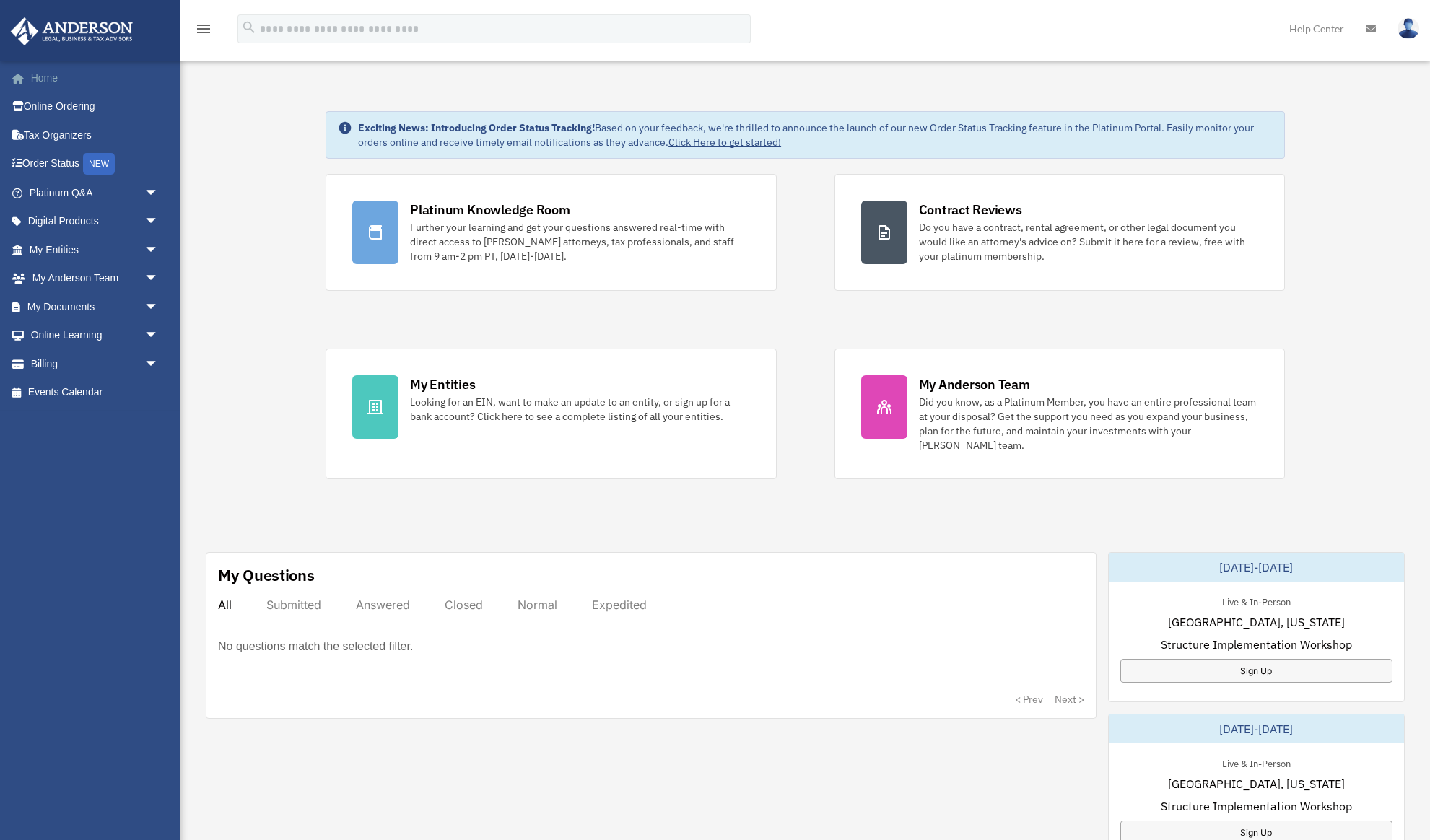
click at [50, 82] on link "Home" at bounding box center [95, 77] width 170 height 29
click at [1406, 34] on img at bounding box center [1408, 28] width 22 height 21
click at [1144, 124] on link "Logout" at bounding box center [1192, 126] width 144 height 29
